Goal: Information Seeking & Learning: Learn about a topic

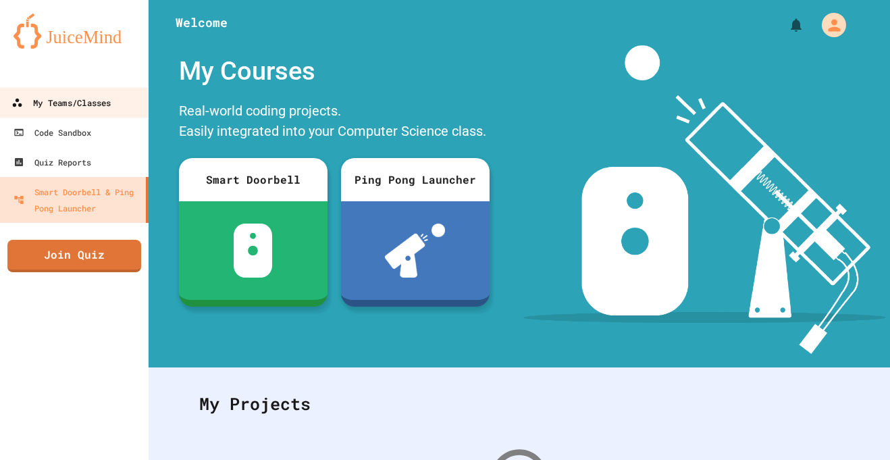
click at [112, 92] on link "My Teams/Classes" at bounding box center [74, 102] width 153 height 30
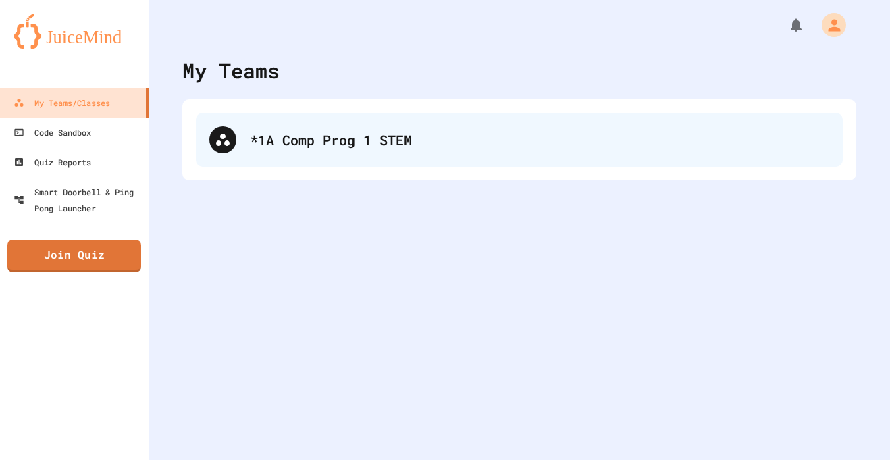
click at [399, 113] on div "*1A Comp Prog 1 STEM" at bounding box center [519, 140] width 647 height 54
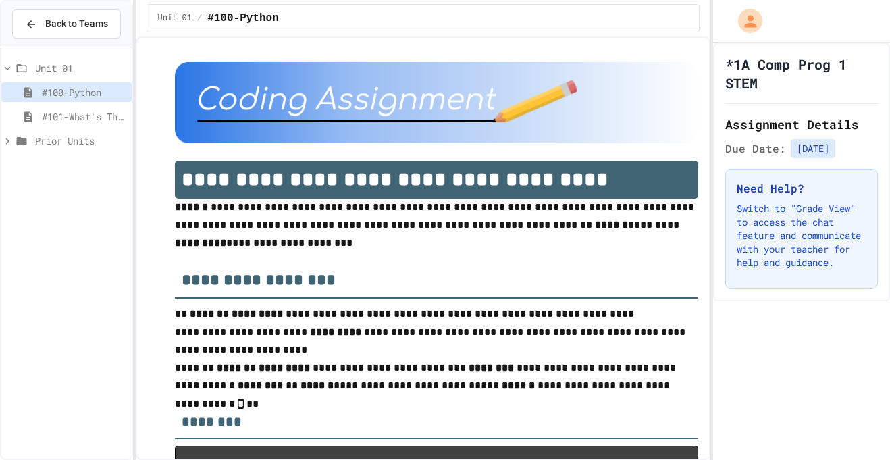
click at [87, 75] on div "Unit 01" at bounding box center [66, 68] width 130 height 20
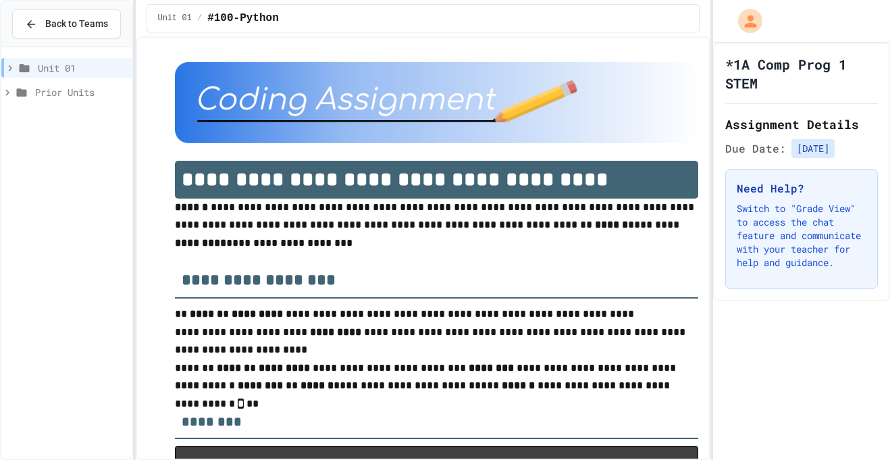
click at [87, 75] on div "Unit 01" at bounding box center [66, 68] width 130 height 20
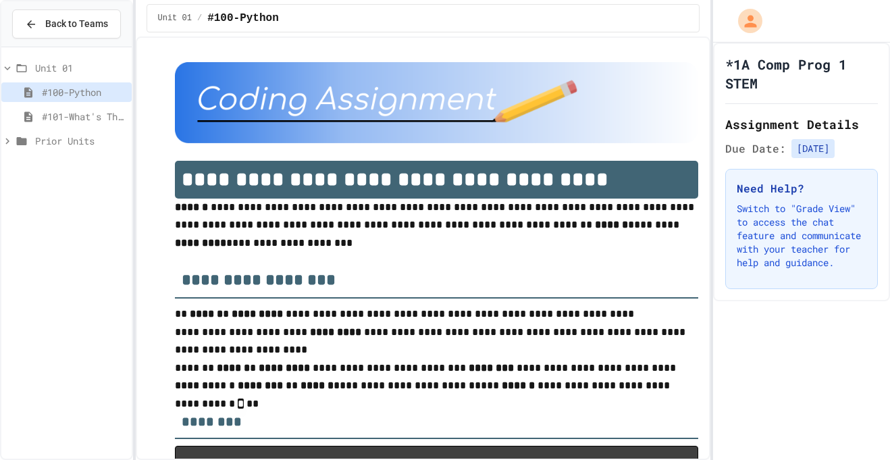
click at [65, 143] on span "Prior Units" at bounding box center [80, 141] width 91 height 14
click at [72, 161] on span "Unit 00" at bounding box center [84, 165] width 83 height 14
click at [86, 195] on span "#00.1 Robot" at bounding box center [88, 189] width 76 height 14
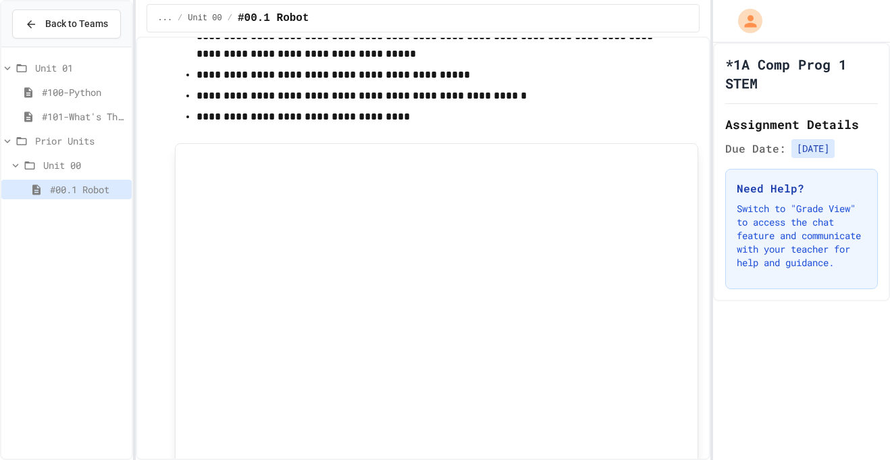
scroll to position [1288, 0]
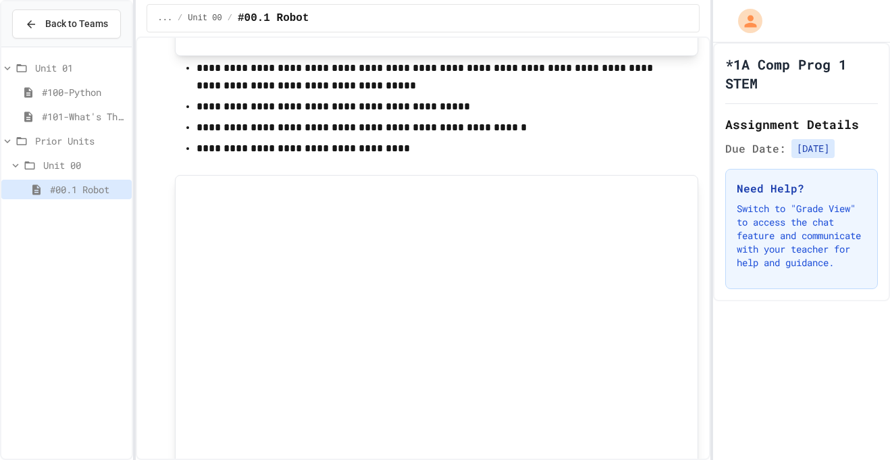
click at [612, 110] on p "**********" at bounding box center [436, 107] width 481 height 18
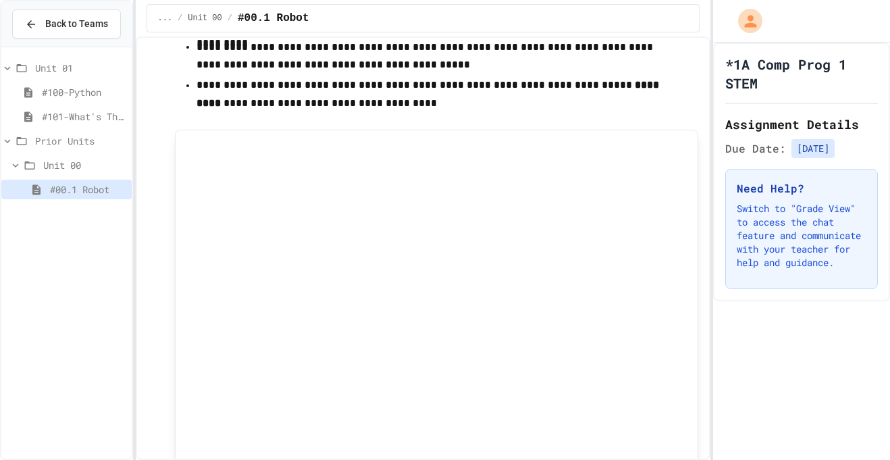
scroll to position [0, 0]
